Goal: Check status: Check status

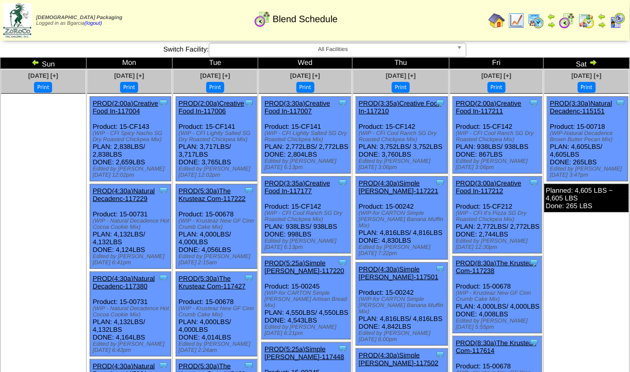
click at [592, 63] on img at bounding box center [593, 62] width 8 height 8
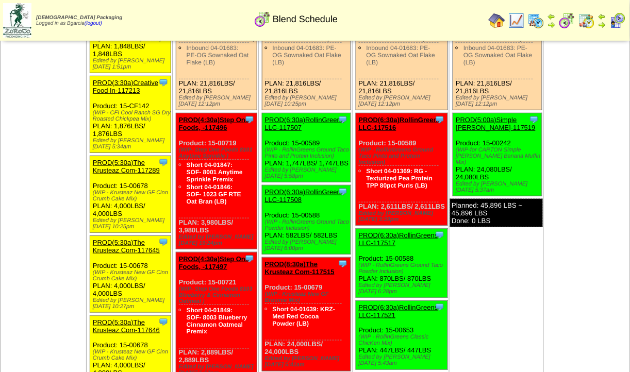
scroll to position [96, 0]
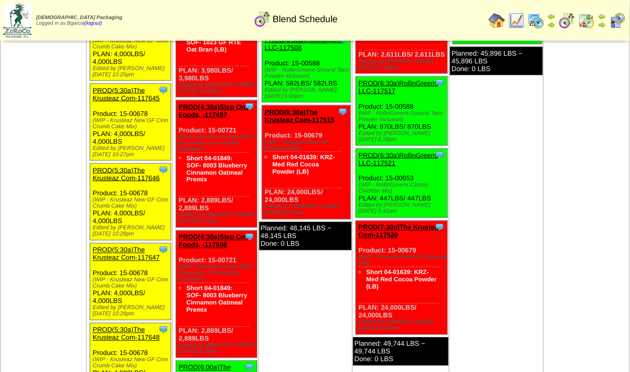
scroll to position [267, 0]
